Goal: Information Seeking & Learning: Learn about a topic

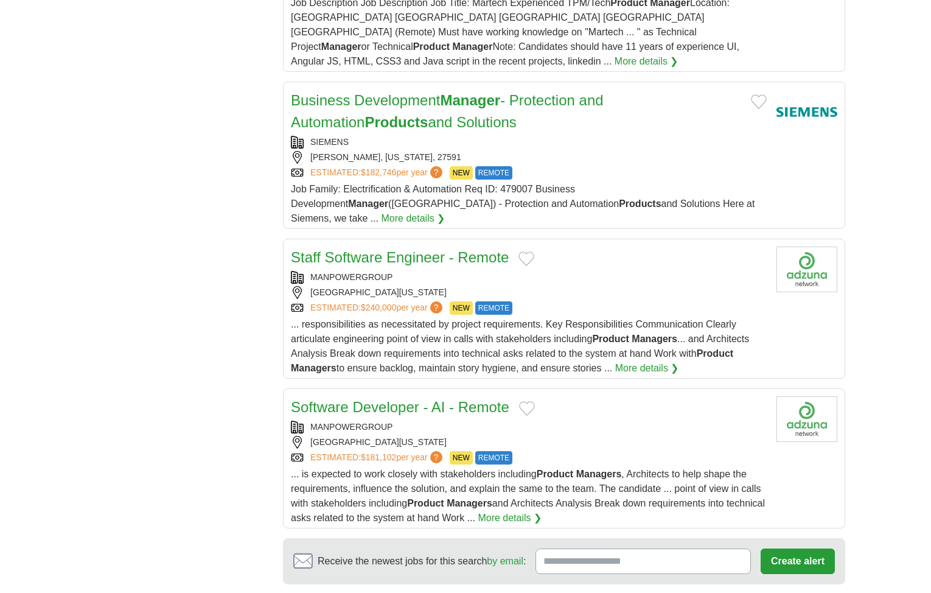
scroll to position [1338, 0]
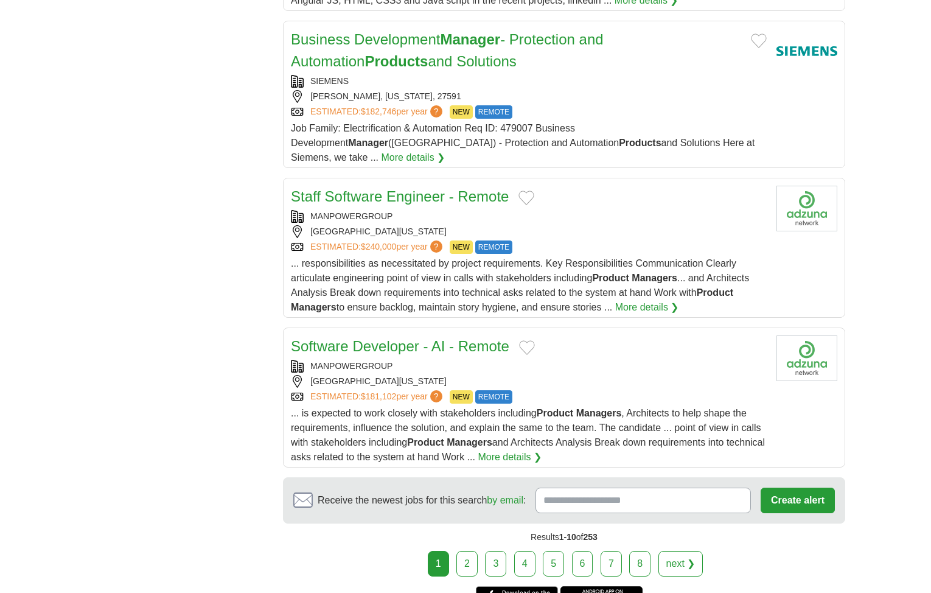
click at [686, 551] on link "next ❯" at bounding box center [680, 564] width 45 height 26
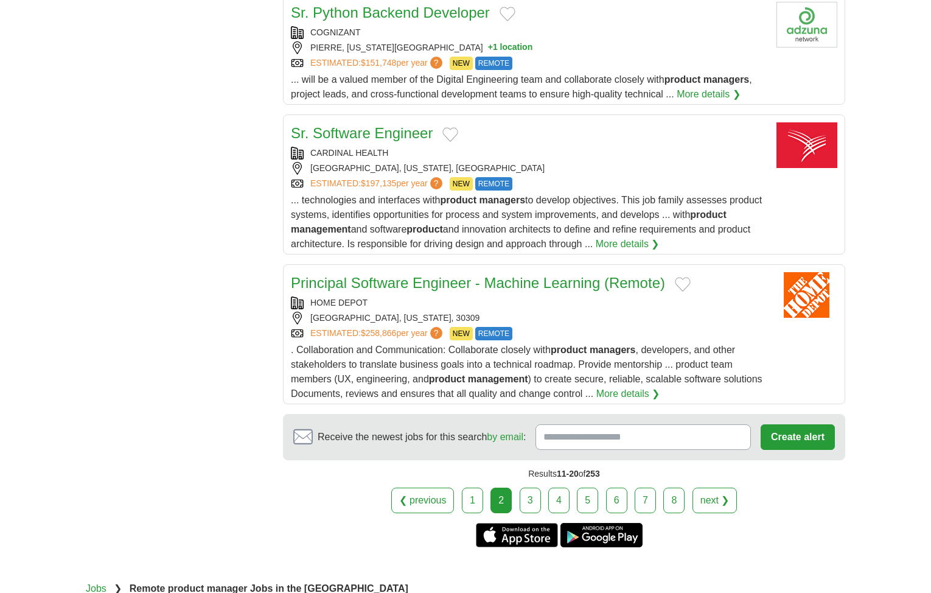
scroll to position [1338, 0]
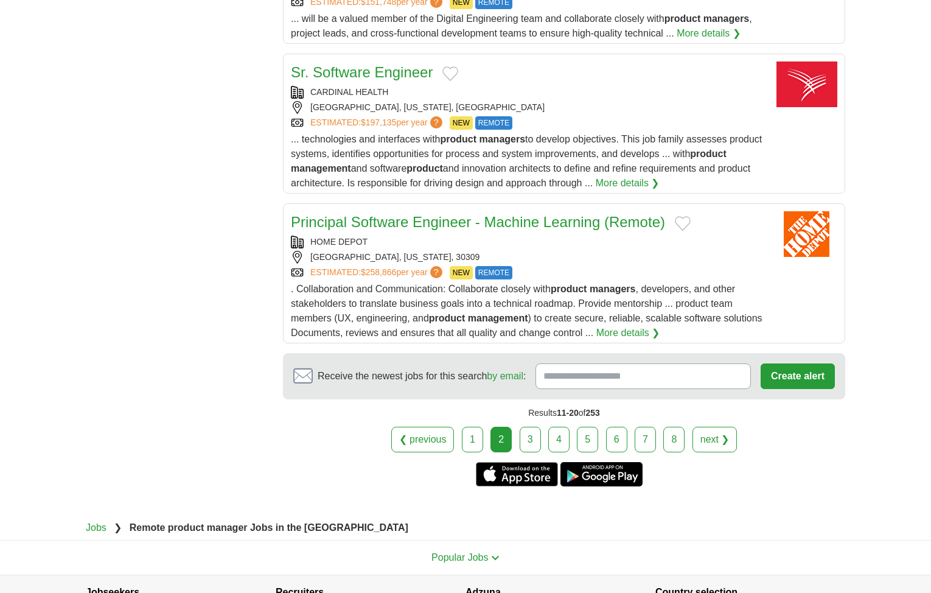
click at [712, 445] on link "next ❯" at bounding box center [714, 439] width 45 height 26
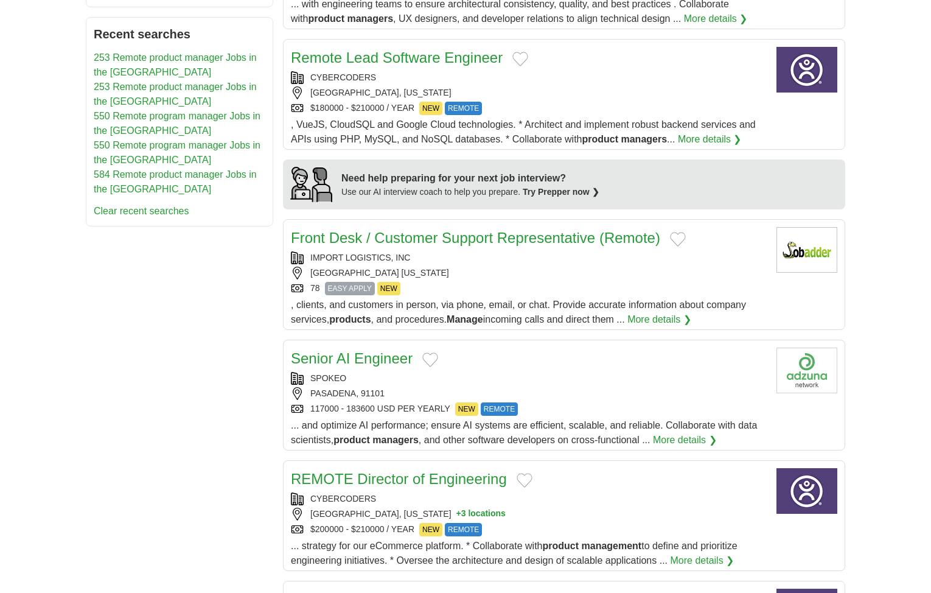
scroll to position [1095, 0]
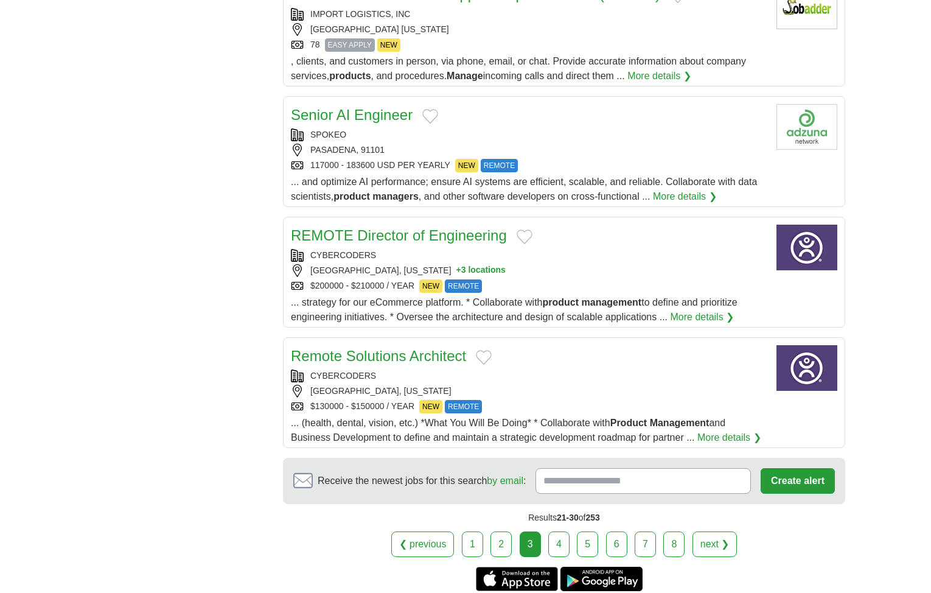
click at [718, 531] on link "next ❯" at bounding box center [714, 544] width 45 height 26
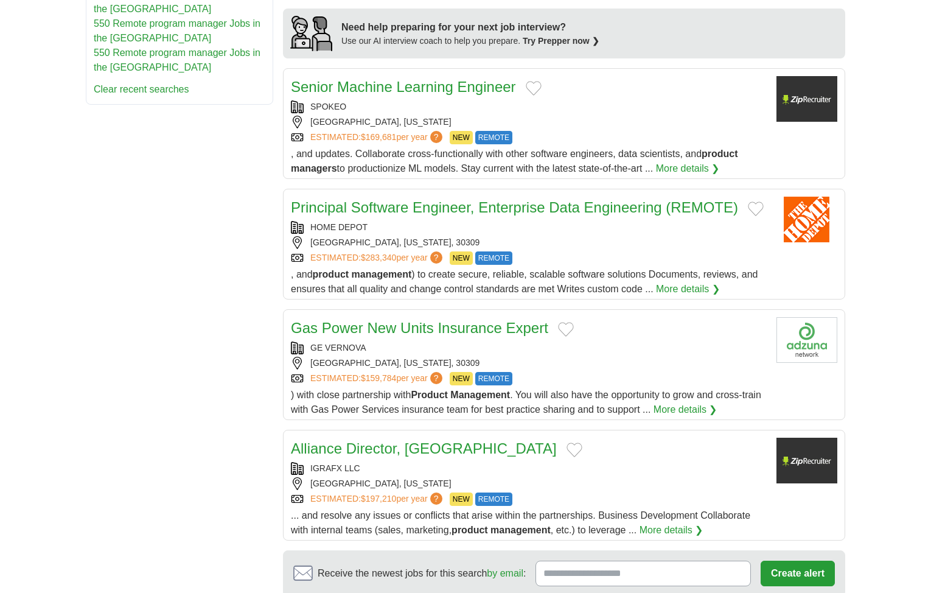
scroll to position [1095, 0]
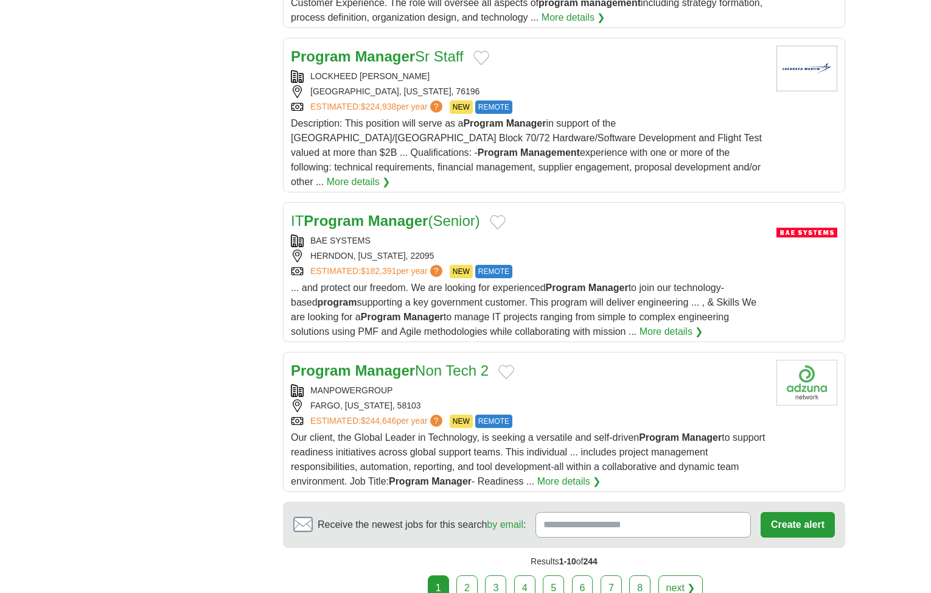
scroll to position [1338, 0]
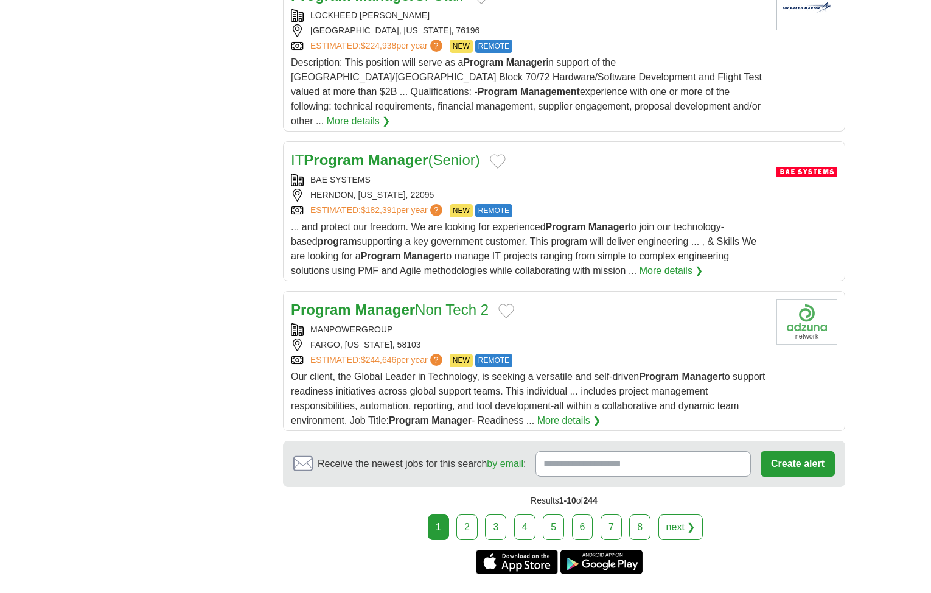
click at [683, 514] on link "next ❯" at bounding box center [680, 527] width 45 height 26
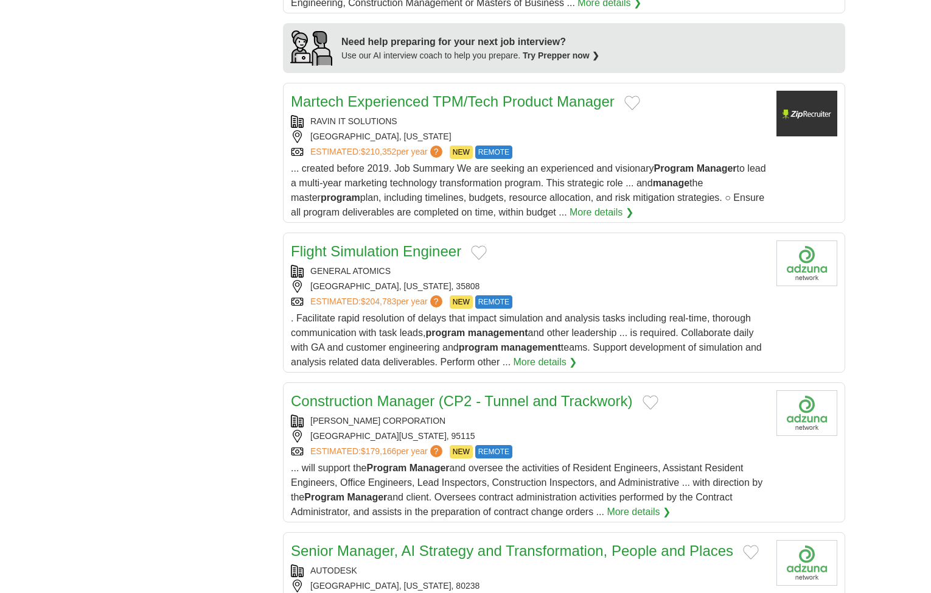
scroll to position [1399, 0]
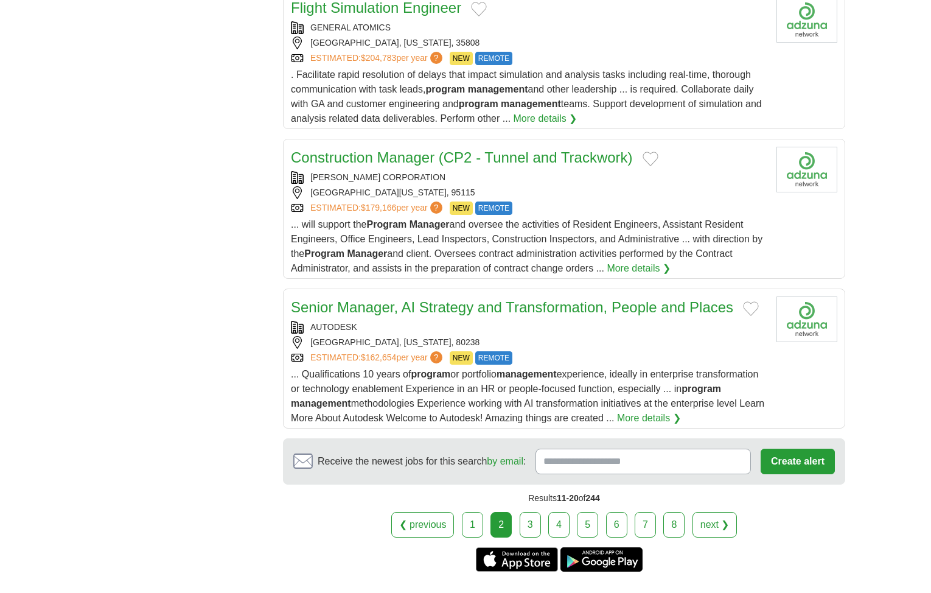
click at [712, 512] on link "next ❯" at bounding box center [714, 525] width 45 height 26
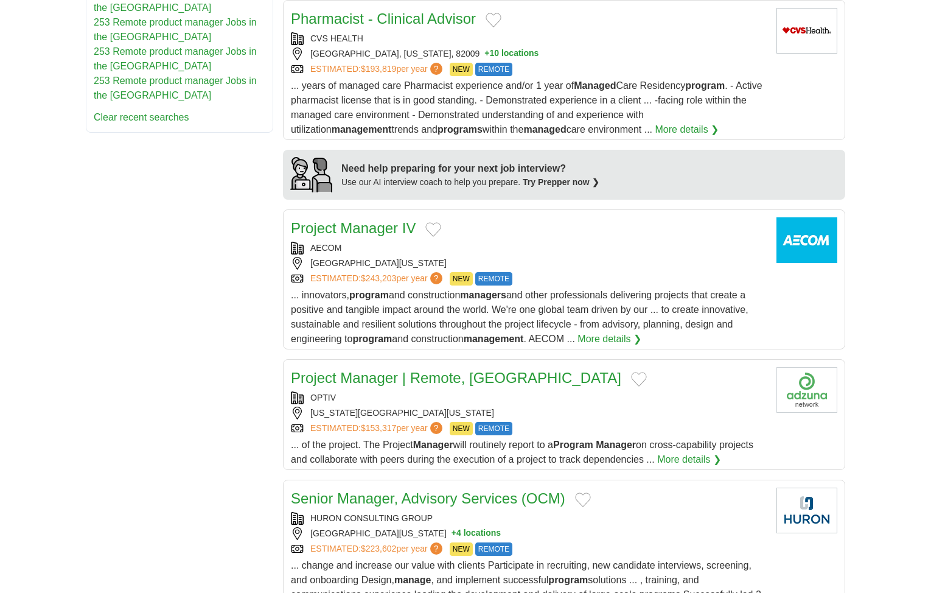
scroll to position [1278, 0]
